Goal: Task Accomplishment & Management: Complete application form

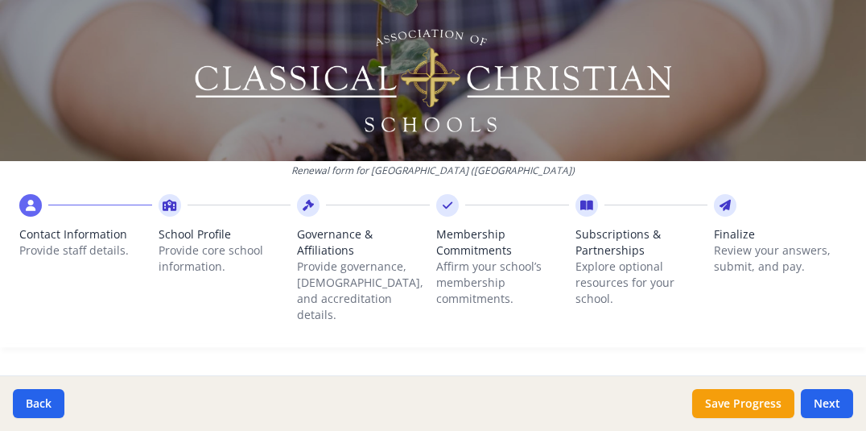
click at [721, 360] on div at bounding box center [433, 379] width 866 height 39
click at [731, 362] on div at bounding box center [433, 379] width 866 height 39
click at [34, 204] on icon at bounding box center [31, 205] width 10 height 16
click at [83, 251] on p "Provide staff details." at bounding box center [85, 250] width 133 height 16
click at [163, 203] on icon at bounding box center [170, 205] width 14 height 16
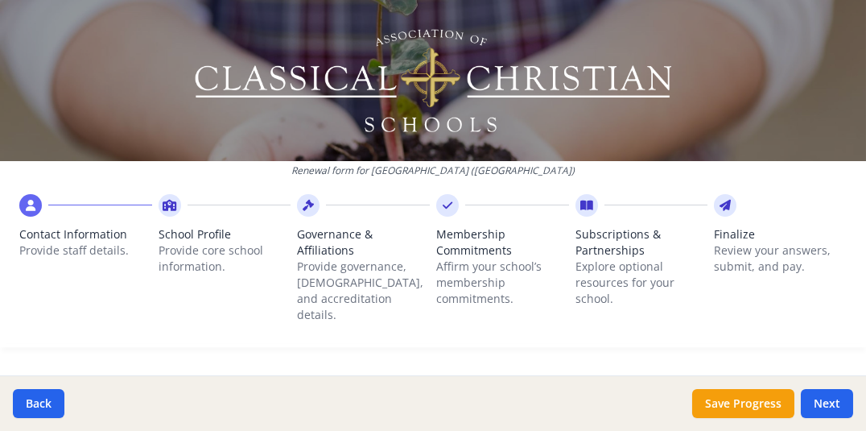
click at [297, 205] on div at bounding box center [308, 205] width 23 height 23
click at [443, 209] on icon at bounding box center [448, 205] width 10 height 16
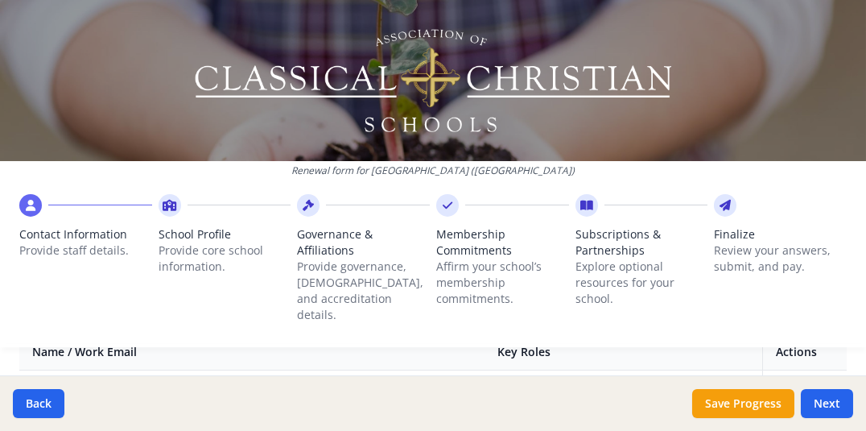
scroll to position [649, 0]
click at [598, 369] on td "Board Member" at bounding box center [623, 398] width 278 height 59
click at [592, 369] on td "Board Member" at bounding box center [623, 398] width 278 height 59
click at [546, 364] on td "Board Member" at bounding box center [623, 367] width 278 height 59
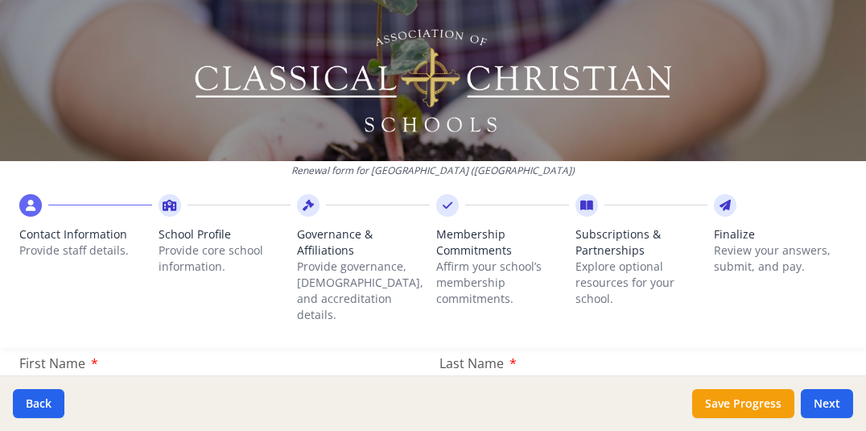
scroll to position [0, 0]
click at [800, 199] on div at bounding box center [780, 205] width 133 height 23
